Goal: Register for event/course

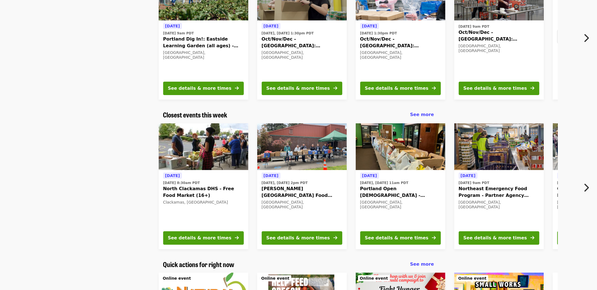
scroll to position [92, 0]
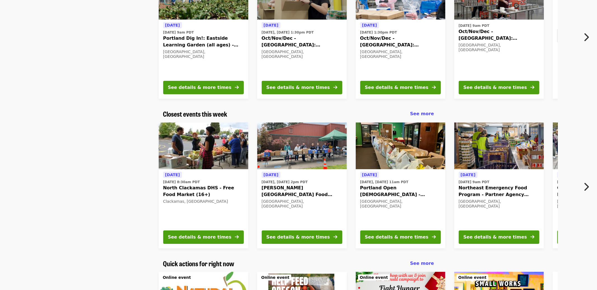
click at [207, 188] on span "North Clackamas DHS - Free Food Market (16+)" at bounding box center [203, 191] width 81 height 13
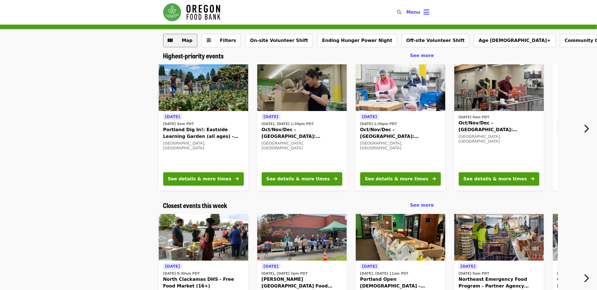
click at [182, 43] on span "Map" at bounding box center [187, 40] width 11 height 5
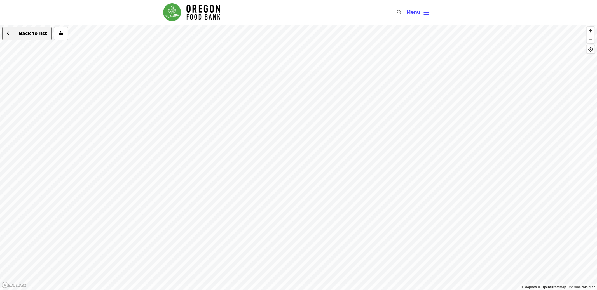
click at [10, 36] on span at bounding box center [8, 33] width 3 height 7
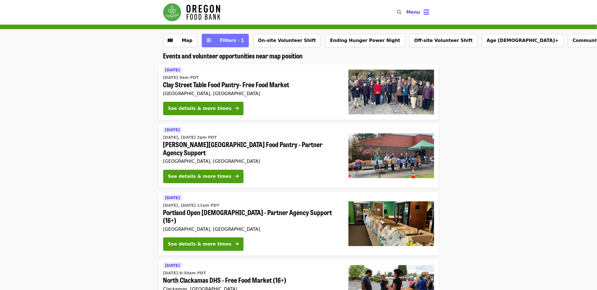
click at [214, 40] on span "Filters · 1" at bounding box center [229, 40] width 30 height 7
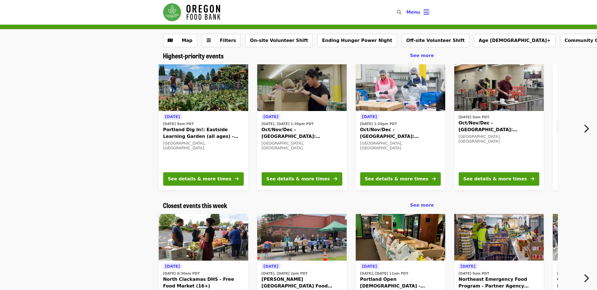
click at [220, 233] on img at bounding box center [204, 237] width 90 height 47
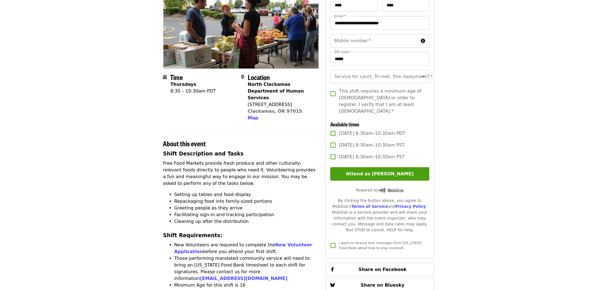
scroll to position [60, 0]
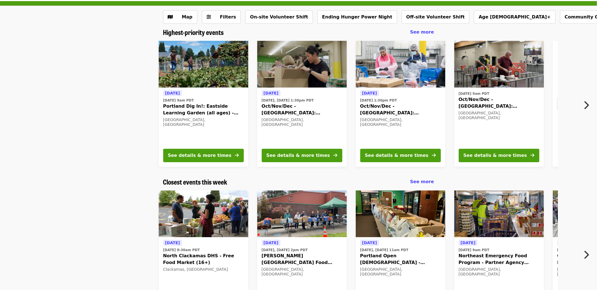
scroll to position [36, 0]
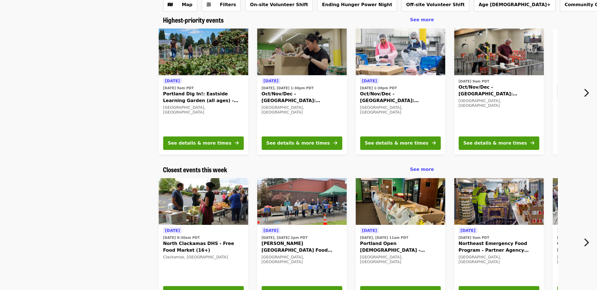
click at [211, 238] on span "[DATE] 8:30am PDT" at bounding box center [203, 237] width 81 height 5
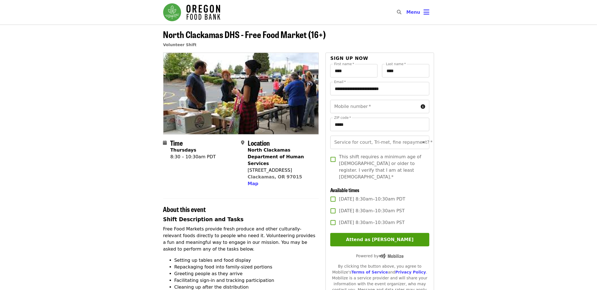
click at [351, 196] on span "[DATE] 8:30am–10:30am PDT" at bounding box center [372, 199] width 66 height 7
click at [353, 196] on span "[DATE] 8:30am–10:30am PDT" at bounding box center [372, 199] width 66 height 7
click at [361, 196] on span "[DATE] 8:30am–10:30am PDT" at bounding box center [372, 199] width 66 height 7
